Goal: Task Accomplishment & Management: Use online tool/utility

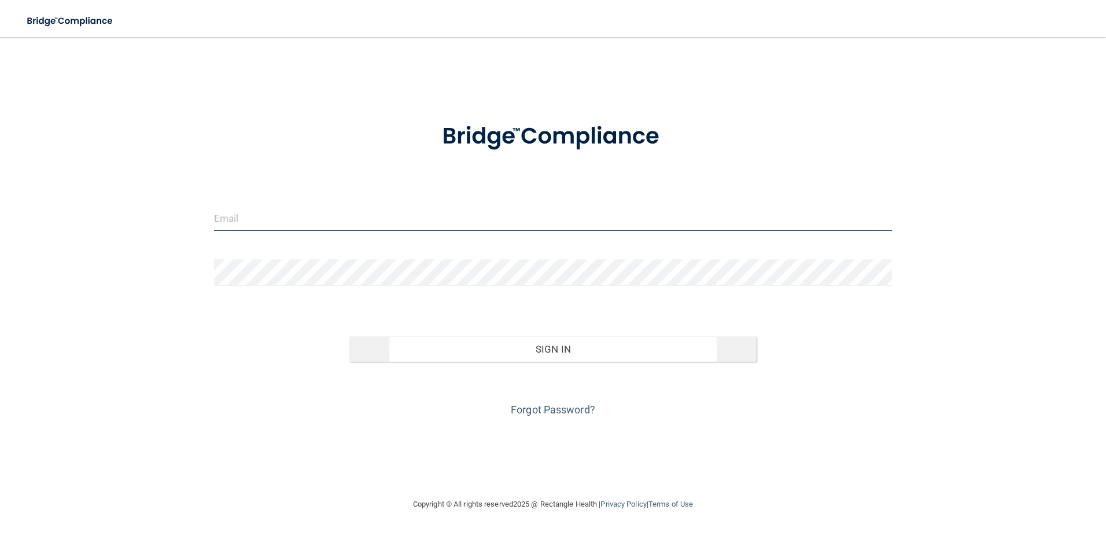
type input "[EMAIL_ADDRESS][DOMAIN_NAME]"
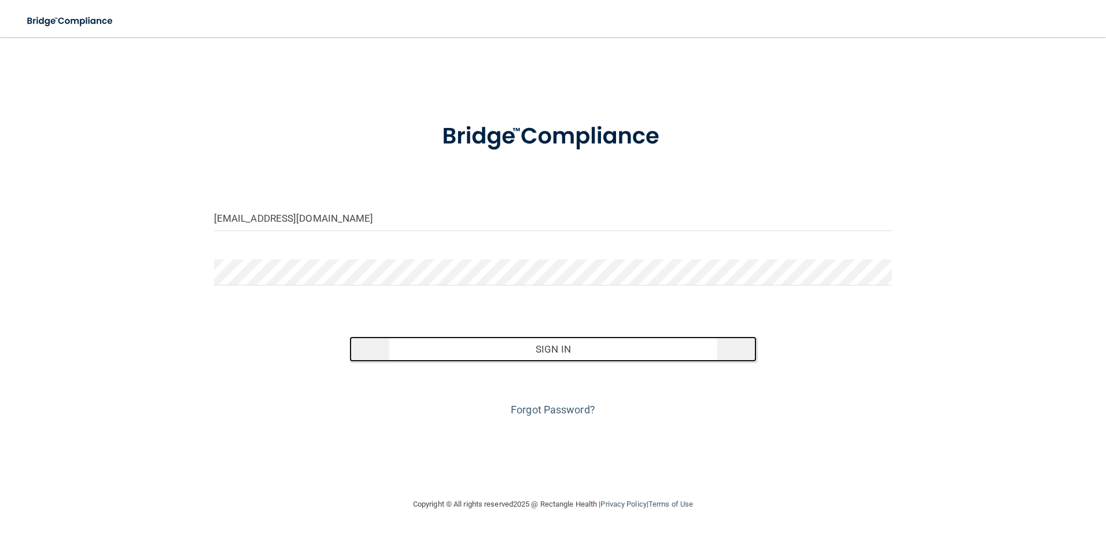
click at [533, 358] on button "Sign In" at bounding box center [553, 348] width 407 height 25
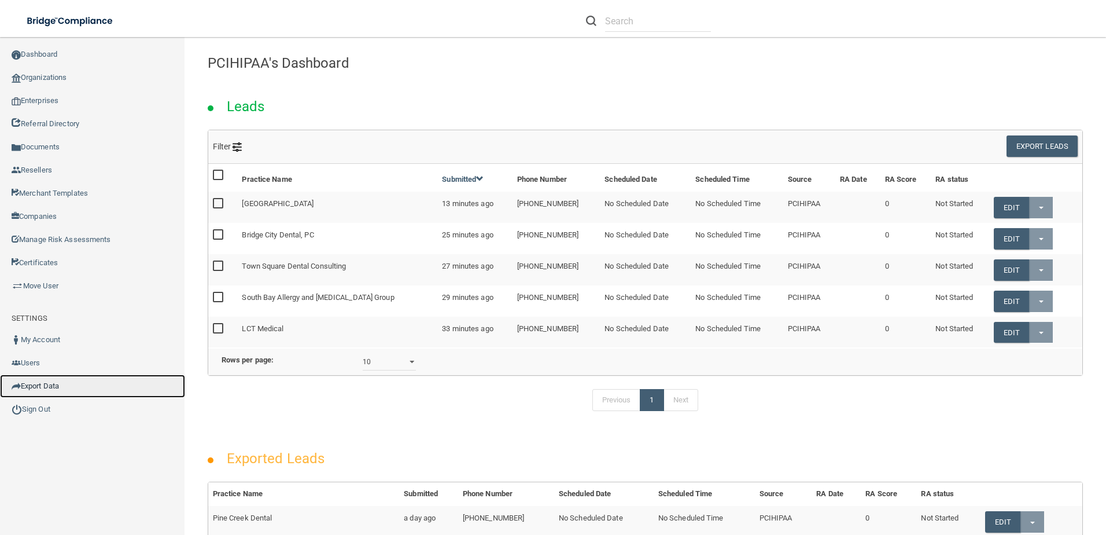
click at [42, 379] on link "Export Data" at bounding box center [92, 385] width 185 height 23
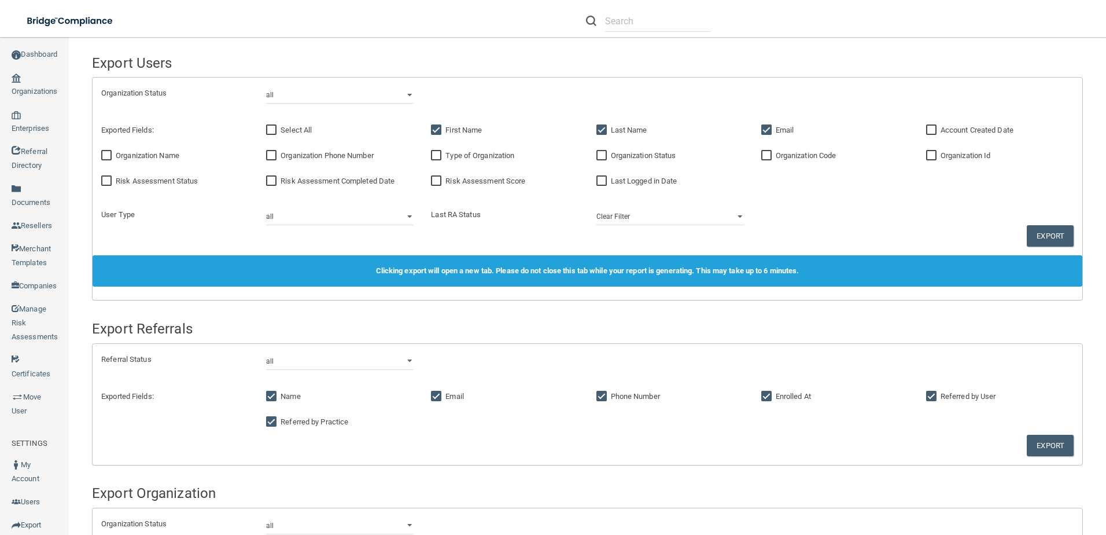
click at [926, 134] on input "Account Created Date" at bounding box center [932, 130] width 13 height 9
checkbox input "true"
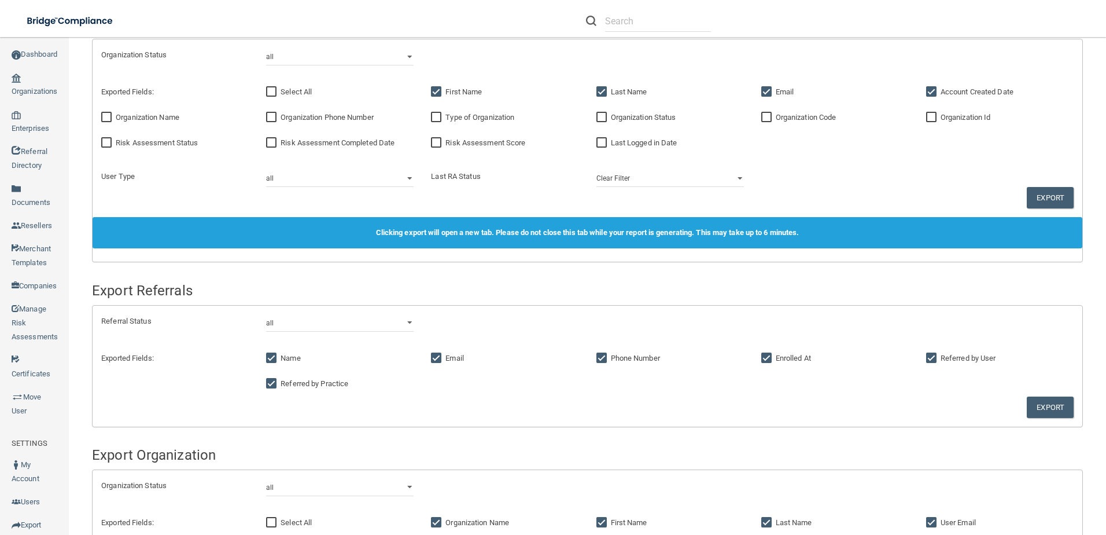
scroll to position [58, 0]
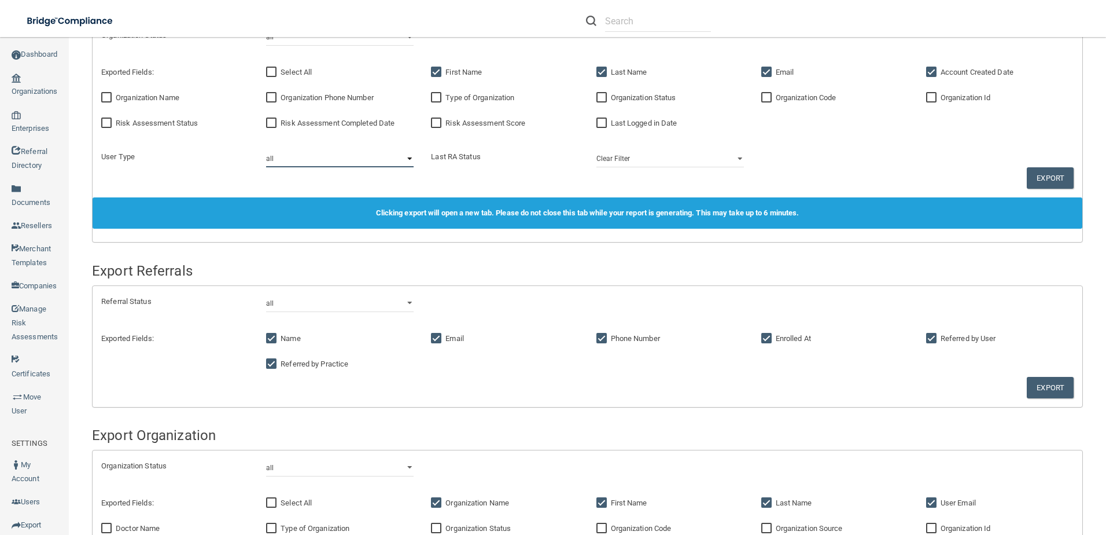
click at [336, 155] on select "all practice member practice admin financial institution admin business associa…" at bounding box center [340, 158] width 148 height 17
click at [873, 144] on div "Organization Status all client disabled client lead Exported Fields: Select All…" at bounding box center [588, 109] width 990 height 178
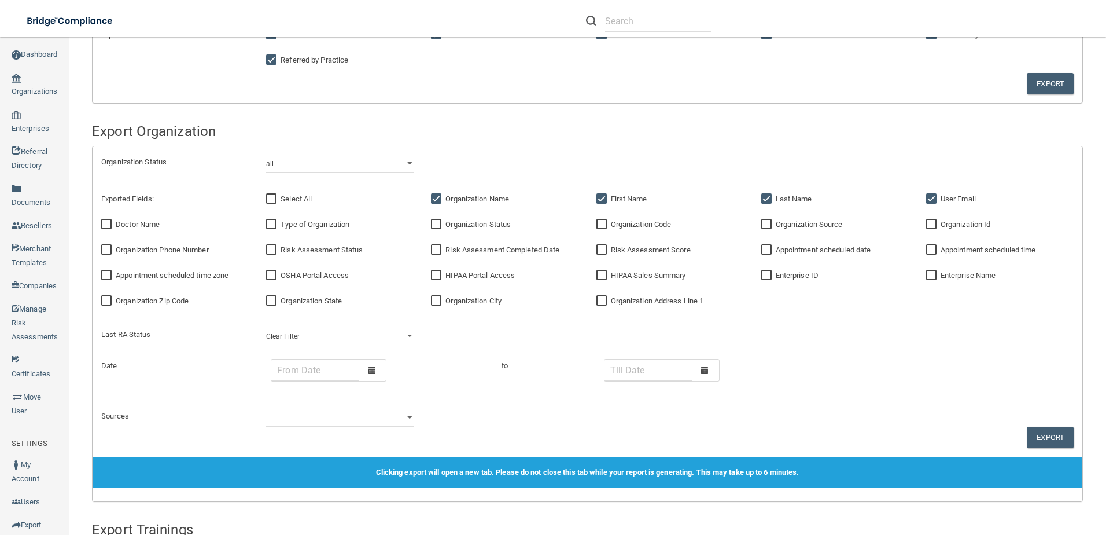
scroll to position [347, 0]
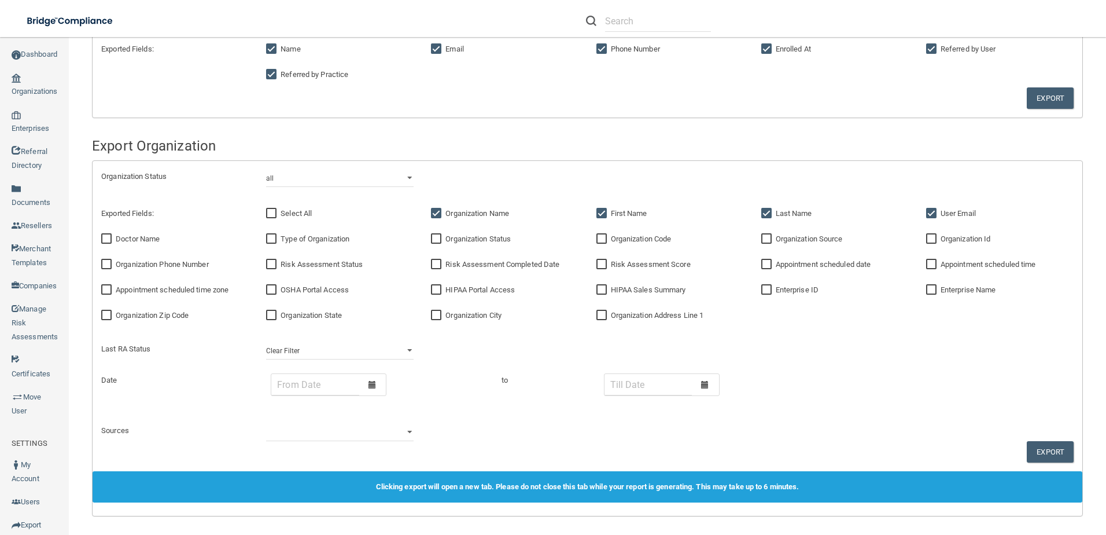
click at [292, 293] on span "OSHA Portal Access" at bounding box center [315, 289] width 68 height 9
click at [279, 293] on input "OSHA Portal Access" at bounding box center [272, 289] width 13 height 9
checkbox input "true"
click at [474, 296] on label "HIPAA Portal Access" at bounding box center [473, 290] width 84 height 14
click at [444, 295] on input "HIPAA Portal Access" at bounding box center [437, 289] width 13 height 9
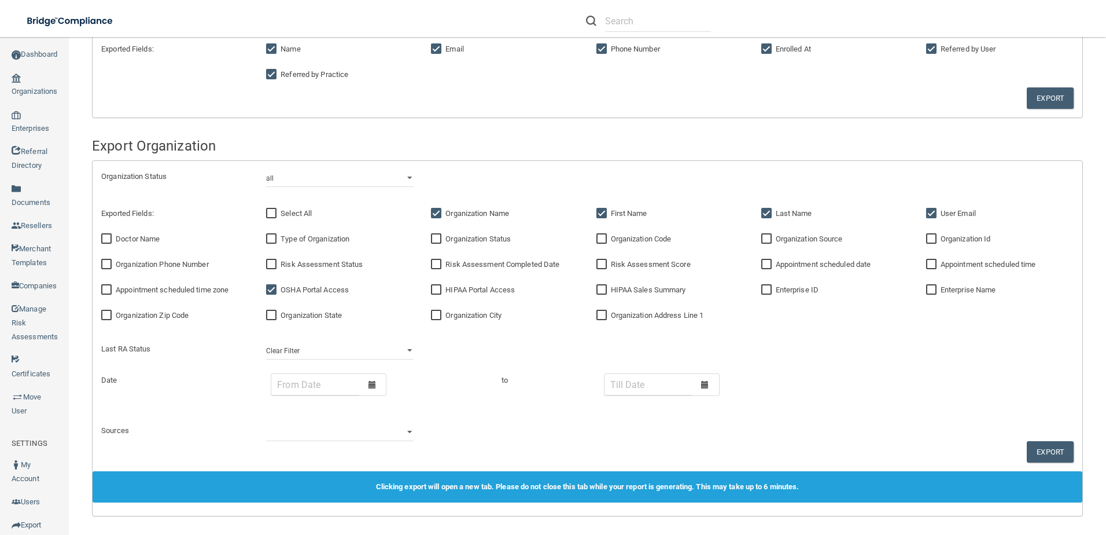
checkbox input "true"
click at [968, 244] on label "Organization Id" at bounding box center [958, 239] width 65 height 14
click at [940, 244] on input "Organization Id" at bounding box center [932, 238] width 13 height 9
checkbox input "true"
click at [124, 267] on span "Organization Phone Number" at bounding box center [162, 264] width 93 height 9
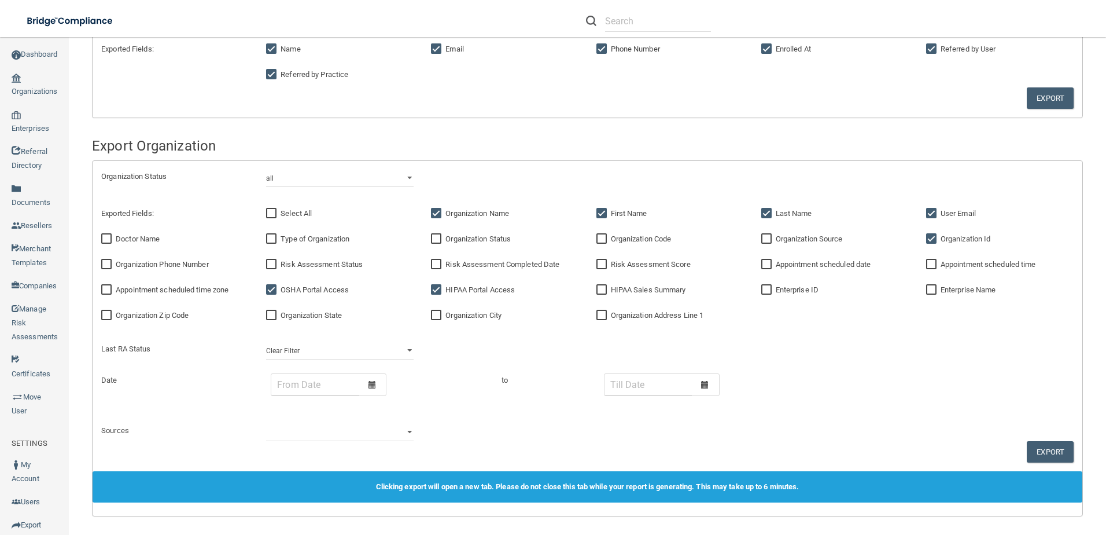
click at [115, 267] on input "Organization Phone Number" at bounding box center [107, 264] width 13 height 9
checkbox input "true"
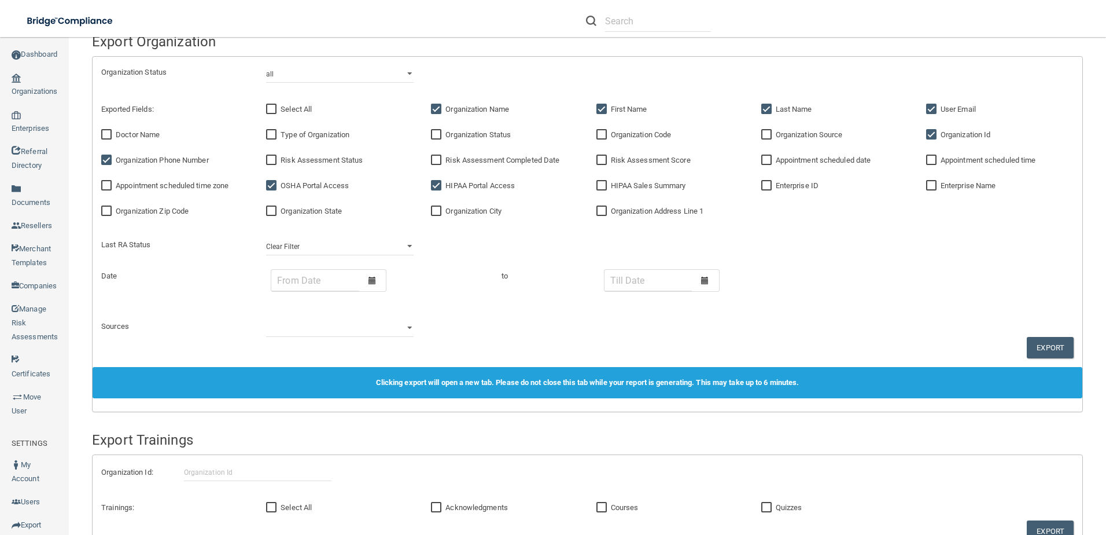
scroll to position [463, 0]
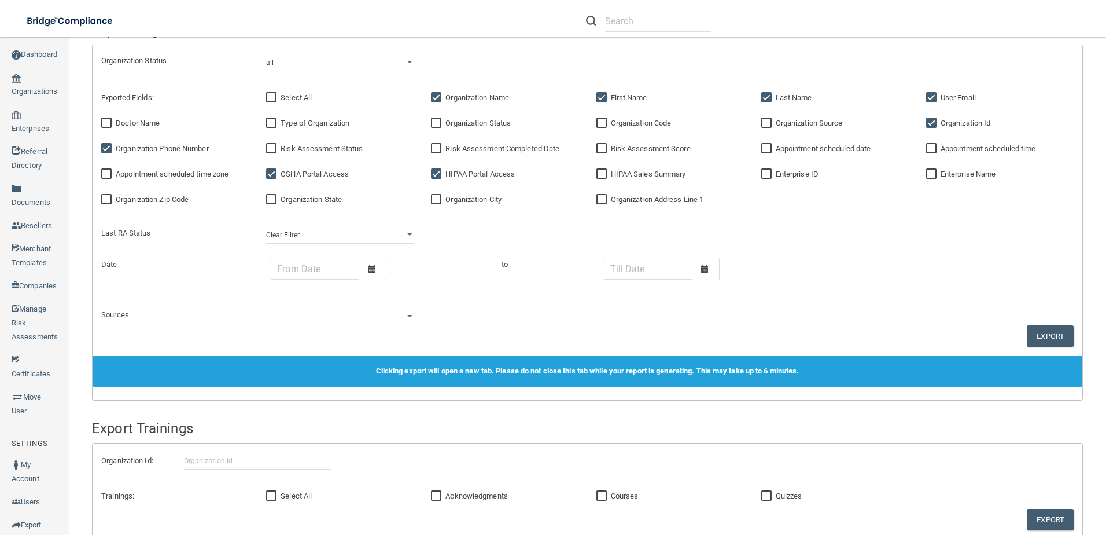
click at [376, 274] on div at bounding box center [372, 268] width 27 height 21
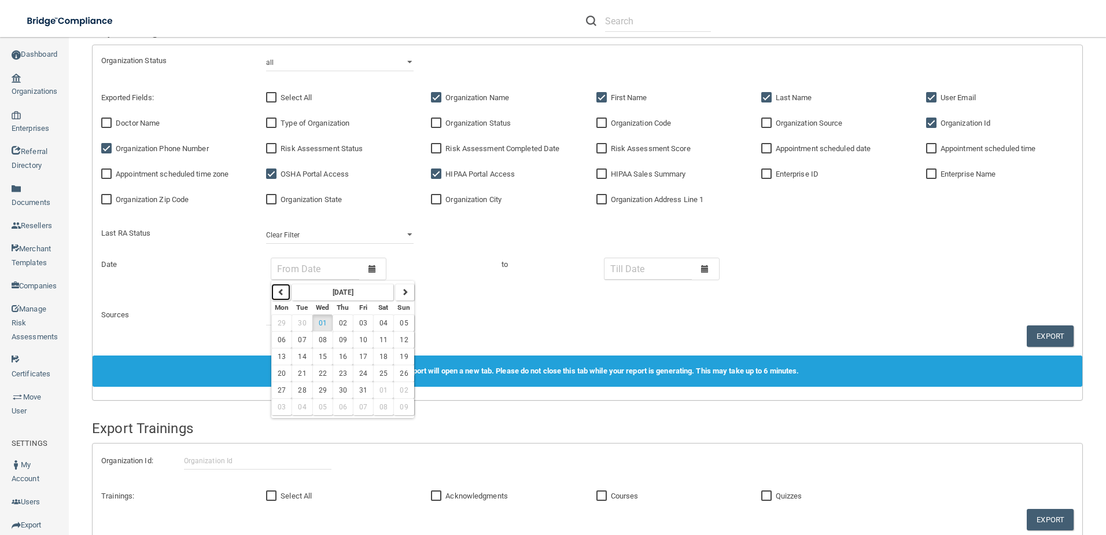
click at [283, 291] on icon "button" at bounding box center [281, 291] width 7 height 7
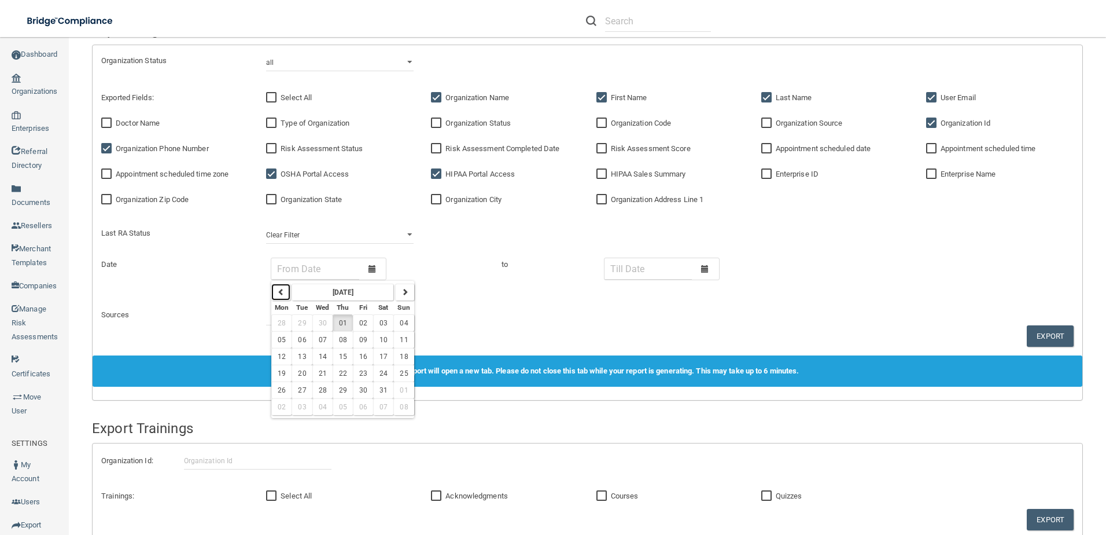
click at [283, 291] on icon "button" at bounding box center [281, 291] width 7 height 7
click at [368, 297] on button "[DATE]" at bounding box center [343, 292] width 102 height 17
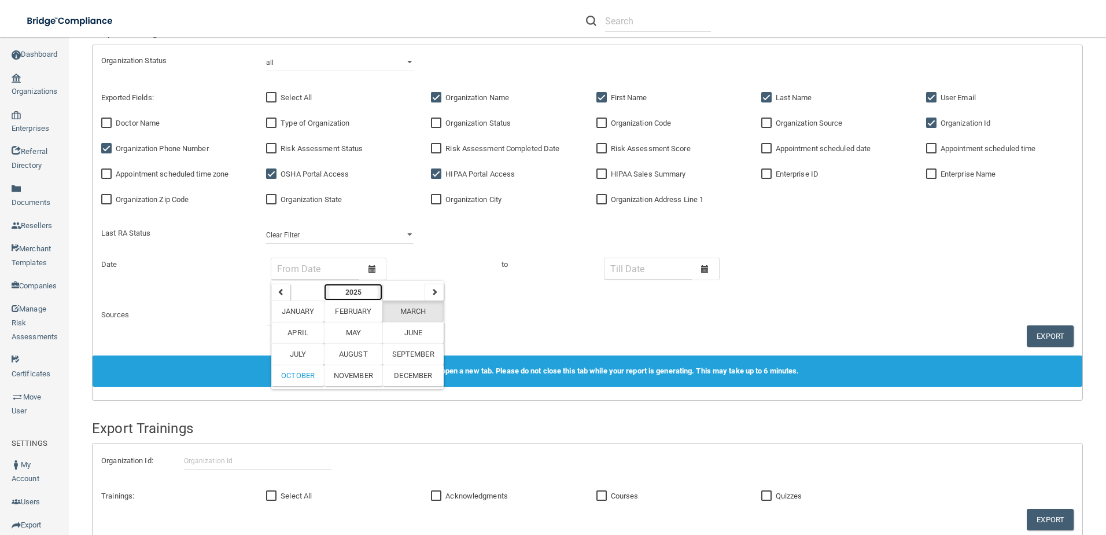
click at [359, 291] on strong "2025" at bounding box center [353, 292] width 16 height 8
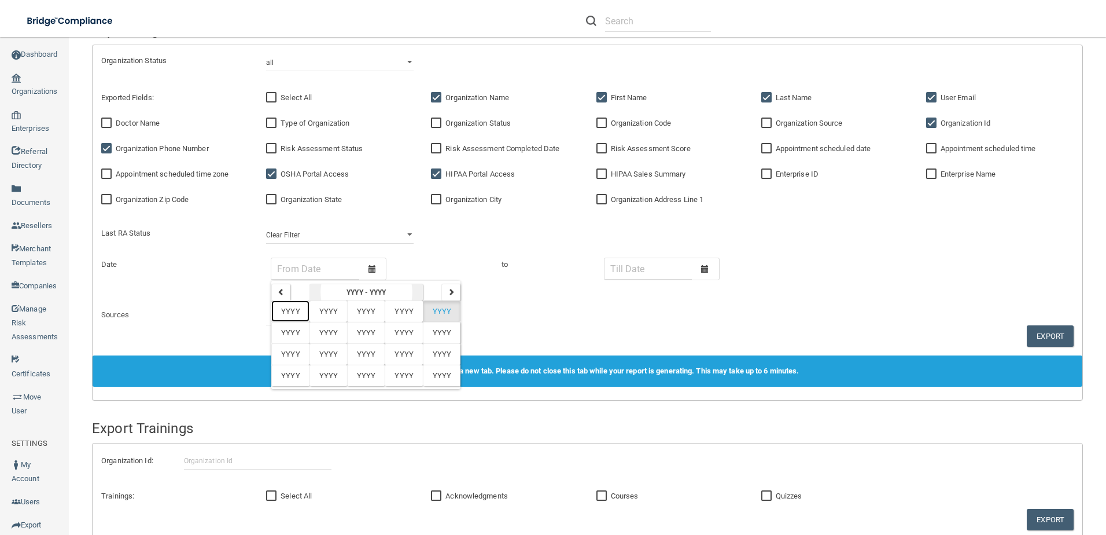
drag, startPoint x: 290, startPoint y: 312, endPoint x: 359, endPoint y: 294, distance: 71.7
click at [359, 294] on table "YYYY - YYYY [GEOGRAPHIC_DATA] [GEOGRAPHIC_DATA] [GEOGRAPHIC_DATA] [GEOGRAPHIC_D…" at bounding box center [365, 335] width 189 height 102
click at [362, 293] on strong "YYYY - YYYY" at bounding box center [366, 292] width 39 height 8
click at [285, 290] on icon "button" at bounding box center [281, 291] width 7 height 7
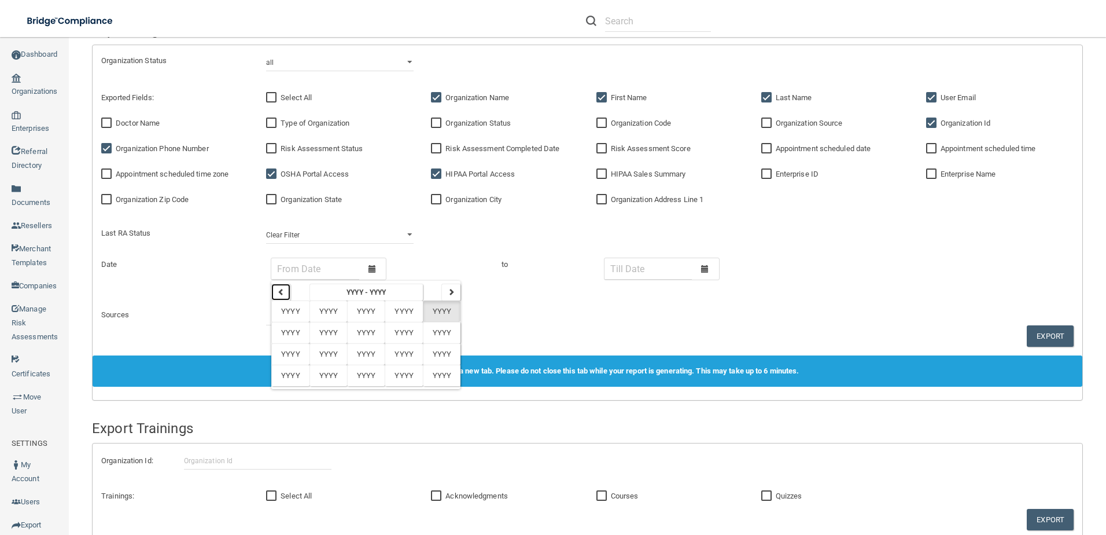
drag, startPoint x: 279, startPoint y: 286, endPoint x: 266, endPoint y: 282, distance: 13.9
click at [277, 286] on button "button" at bounding box center [280, 292] width 19 height 17
click at [341, 275] on input "text" at bounding box center [315, 268] width 88 height 21
click at [372, 261] on div at bounding box center [372, 268] width 27 height 21
click at [371, 265] on span at bounding box center [373, 269] width 8 height 8
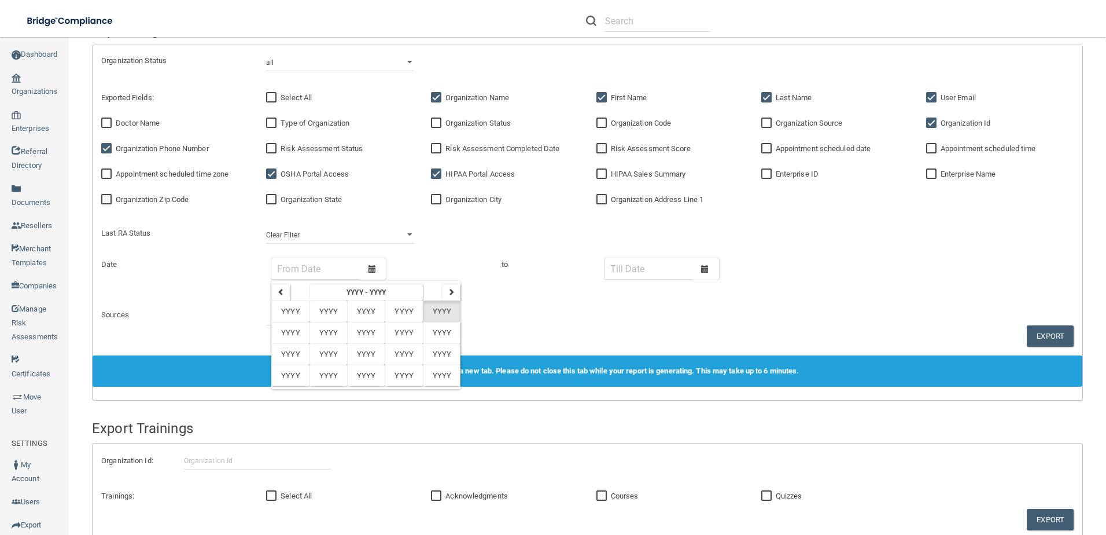
click at [465, 286] on div "Date YYYY - YYYY [GEOGRAPHIC_DATA] [GEOGRAPHIC_DATA] [GEOGRAPHIC_DATA] [GEOGRAP…" at bounding box center [588, 276] width 990 height 36
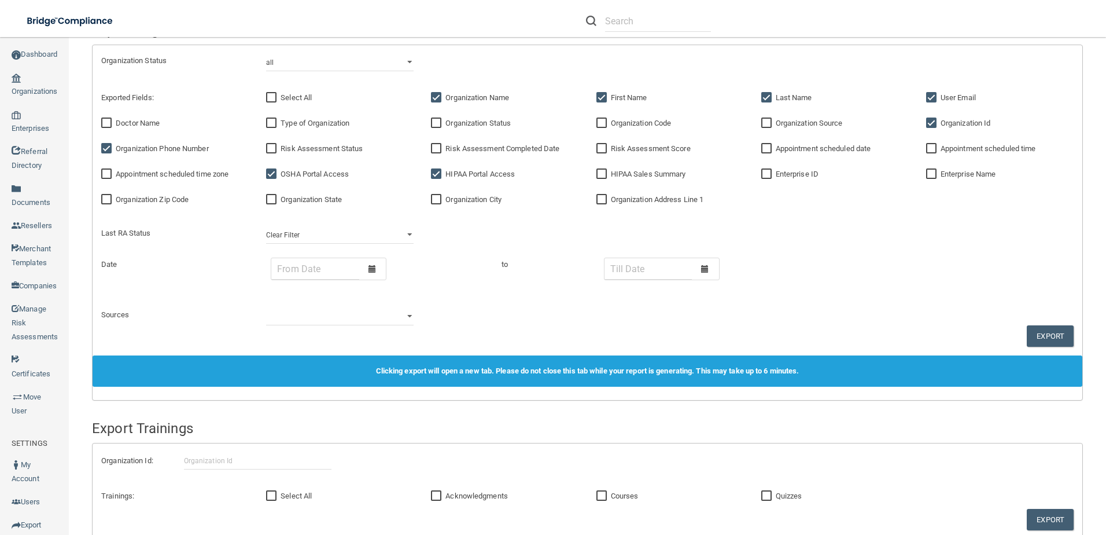
click at [446, 295] on div "Organization Status all client disabled client lead Exported Fields: Select All…" at bounding box center [588, 200] width 990 height 310
click at [382, 274] on div at bounding box center [372, 268] width 27 height 21
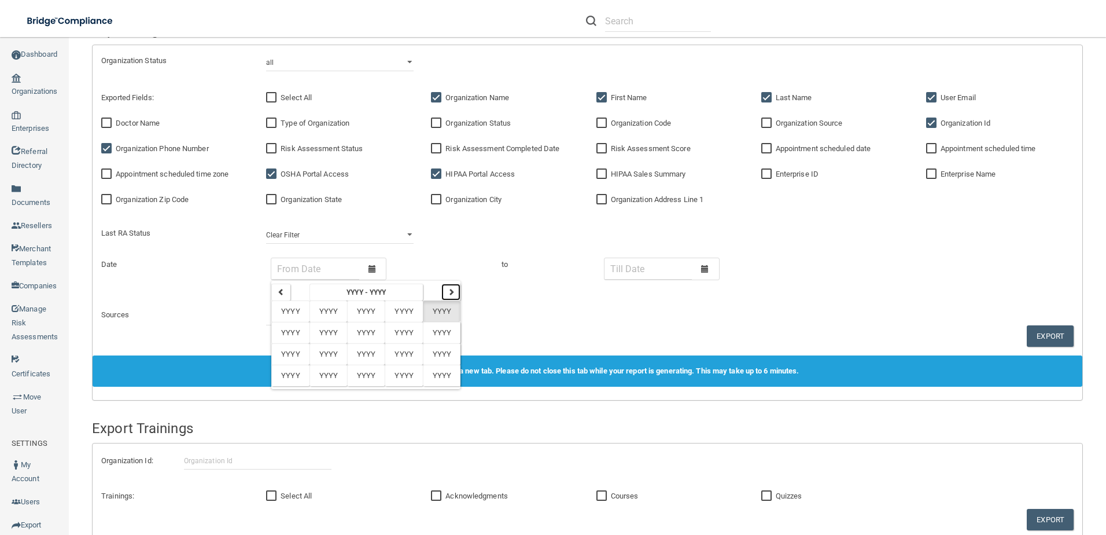
click at [451, 290] on icon "button" at bounding box center [451, 291] width 7 height 7
click at [369, 323] on button "YYYY" at bounding box center [366, 332] width 38 height 21
click at [436, 293] on icon "button" at bounding box center [434, 291] width 7 height 7
click at [352, 296] on button "1990" at bounding box center [353, 292] width 58 height 17
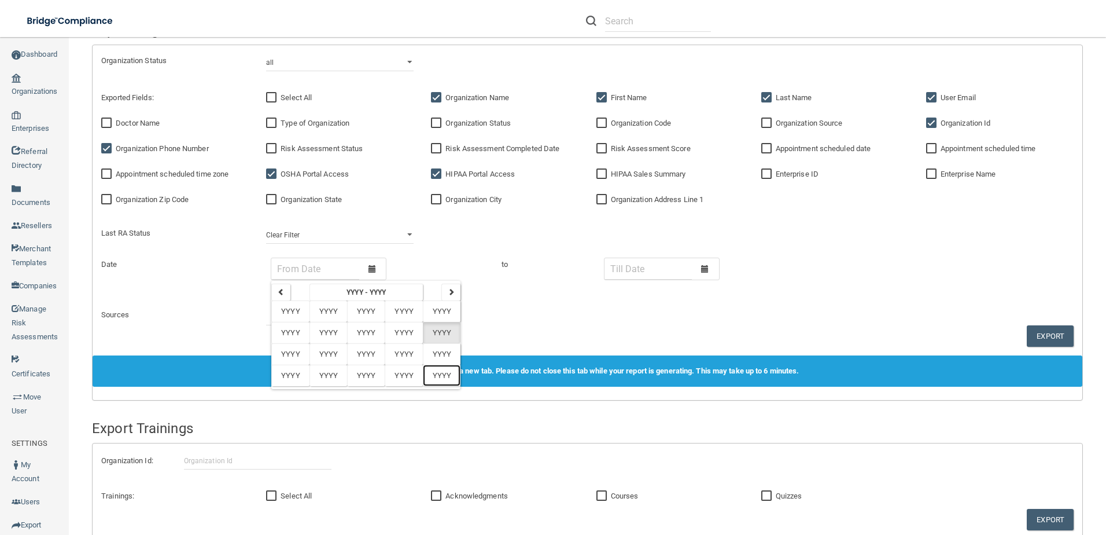
click at [442, 381] on button "YYYY" at bounding box center [442, 375] width 38 height 21
click at [364, 299] on button "2000" at bounding box center [353, 292] width 58 height 17
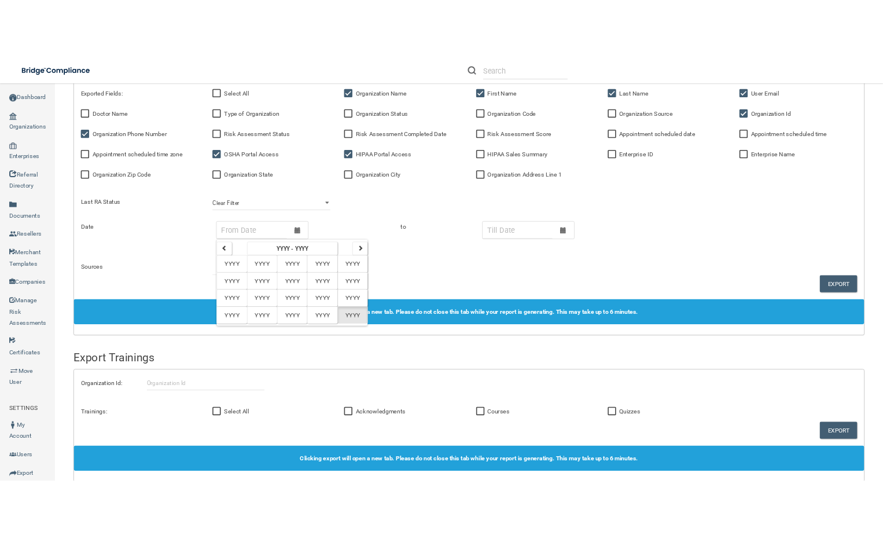
scroll to position [558, 0]
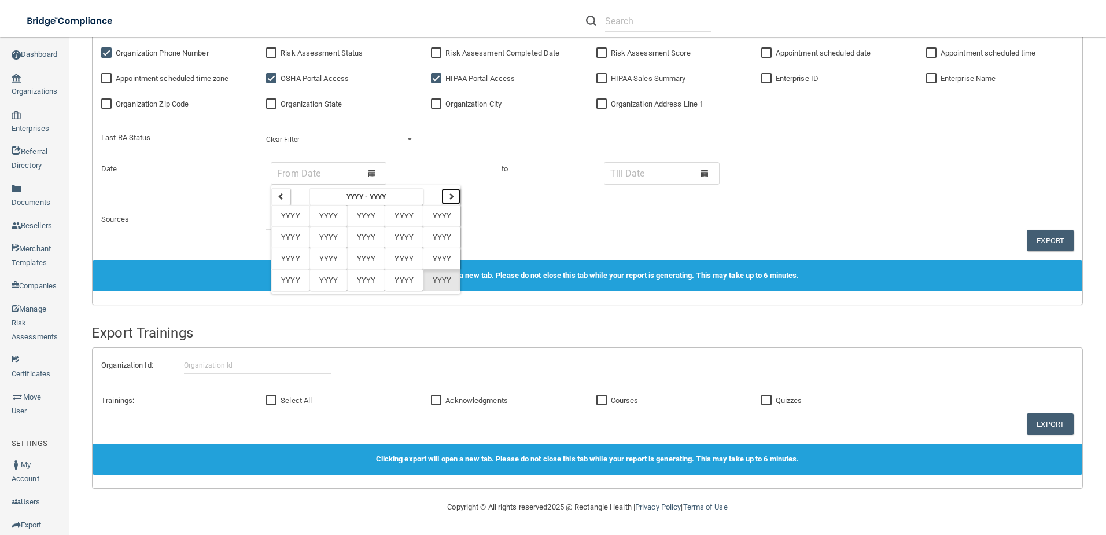
click at [453, 200] on icon "button" at bounding box center [451, 196] width 7 height 7
click at [435, 285] on button "YYYY" at bounding box center [442, 279] width 38 height 21
click at [298, 219] on span "January" at bounding box center [298, 215] width 33 height 9
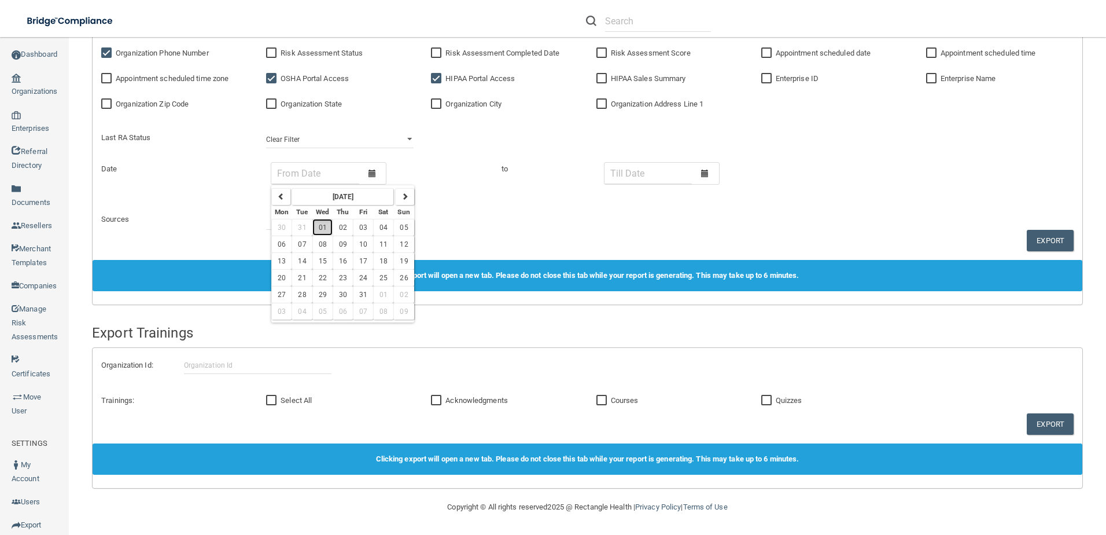
click at [325, 226] on span "01" at bounding box center [323, 227] width 8 height 8
type input "[DATE]"
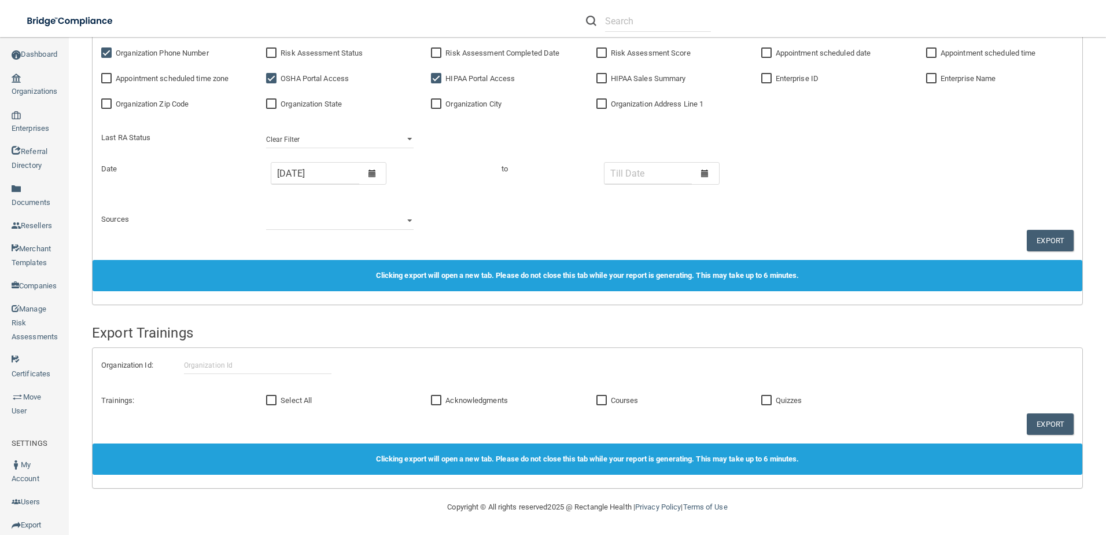
click at [712, 171] on div at bounding box center [705, 173] width 27 height 21
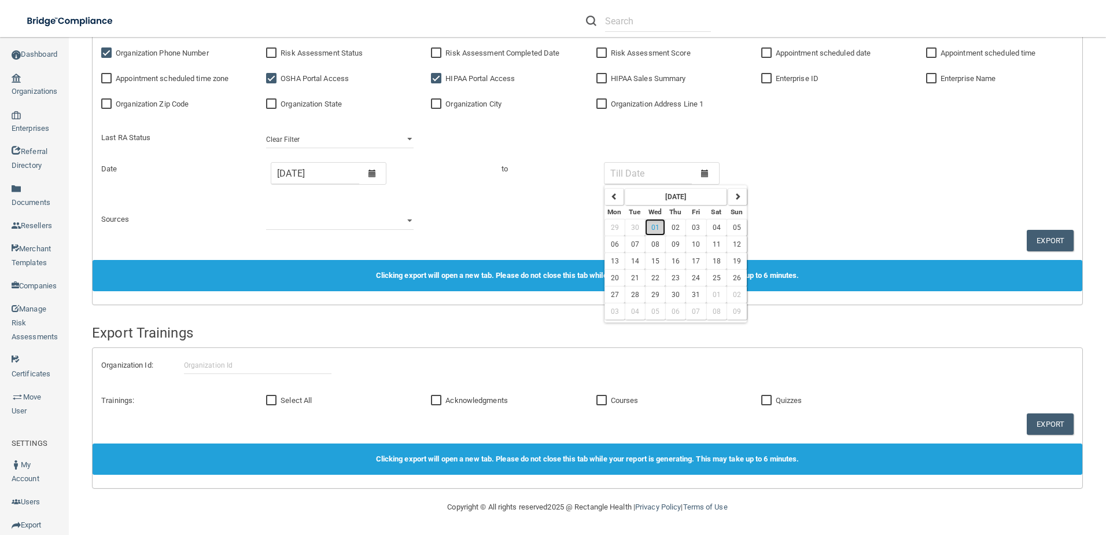
click at [652, 223] on span "01" at bounding box center [656, 227] width 8 height 8
type input "[DATE]"
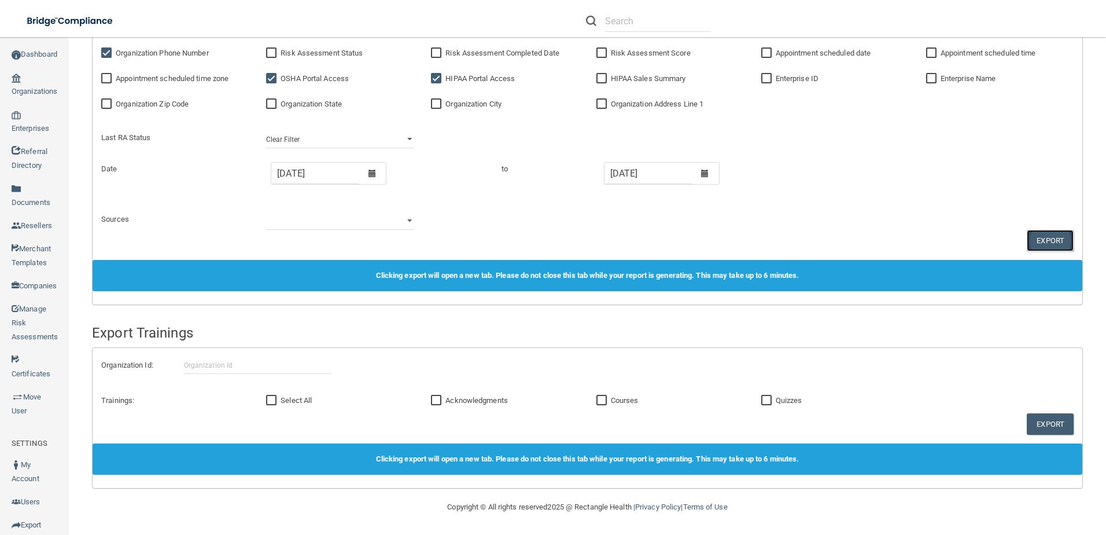
click at [1027, 242] on button "Export" at bounding box center [1050, 240] width 47 height 21
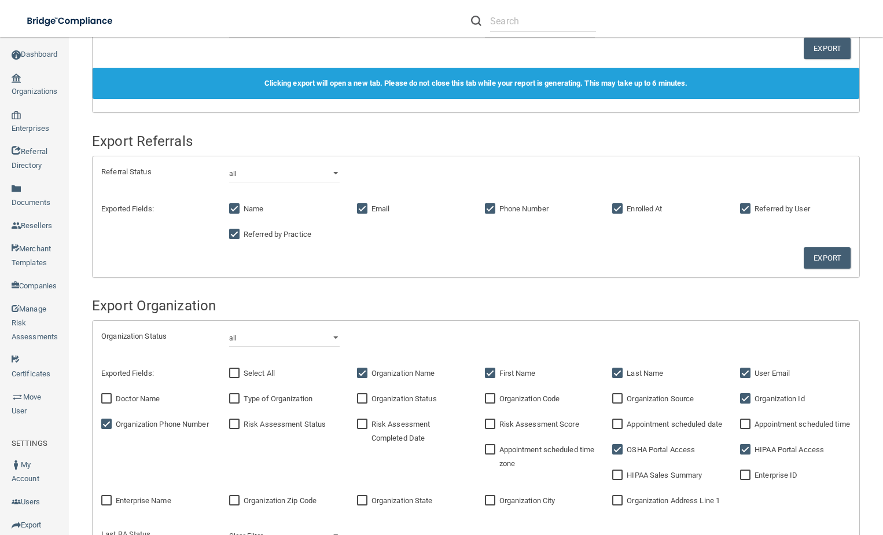
scroll to position [205, 0]
